Goal: Find specific page/section: Find specific page/section

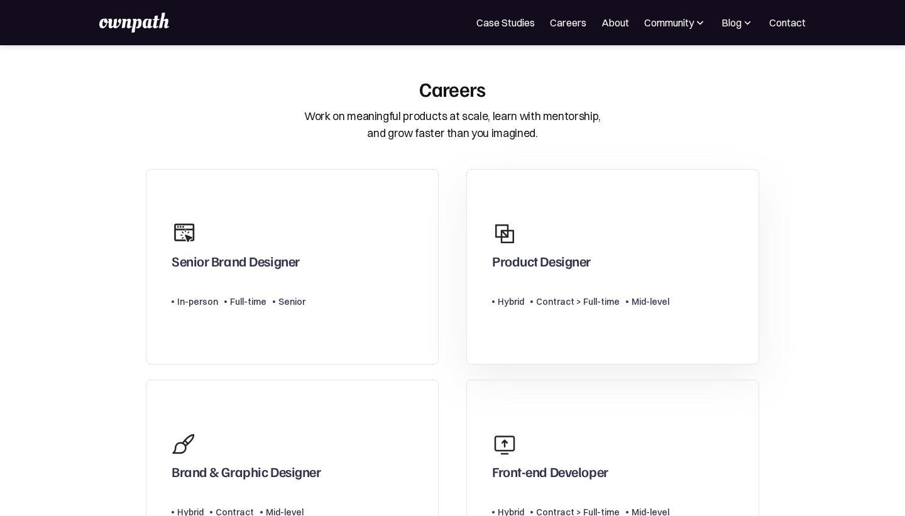
click at [652, 253] on div "Product Designer" at bounding box center [580, 245] width 177 height 60
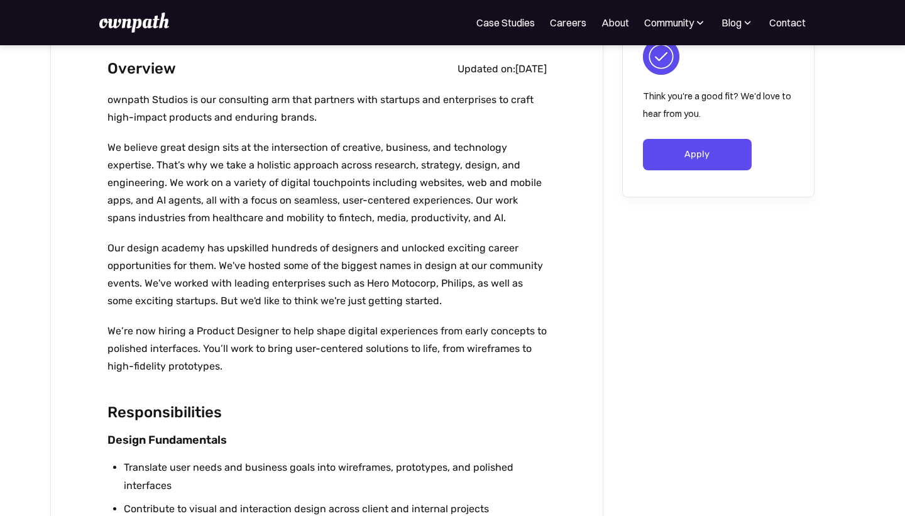
scroll to position [45, 0]
